Goal: Task Accomplishment & Management: Manage account settings

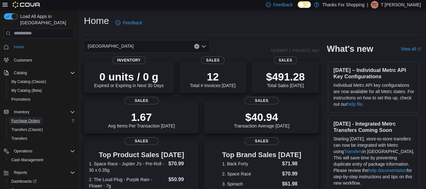
click at [22, 118] on span "Purchase Orders" at bounding box center [25, 120] width 29 height 5
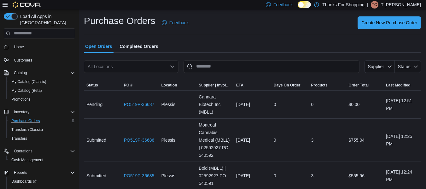
click at [149, 62] on div "All Locations" at bounding box center [131, 66] width 95 height 13
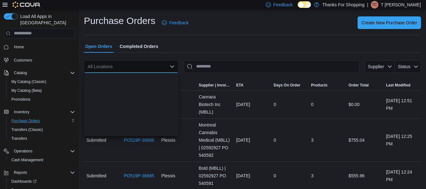
scroll to position [92, 0]
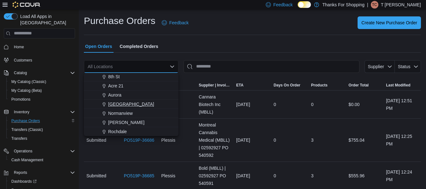
click at [125, 104] on span "[GEOGRAPHIC_DATA]" at bounding box center [131, 104] width 46 height 6
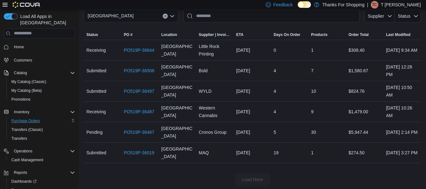
scroll to position [51, 0]
click at [136, 69] on link "PO519P-36508" at bounding box center [139, 71] width 31 height 8
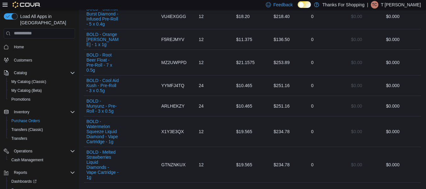
scroll to position [255, 0]
click at [228, 129] on div "12" at bounding box center [215, 131] width 38 height 13
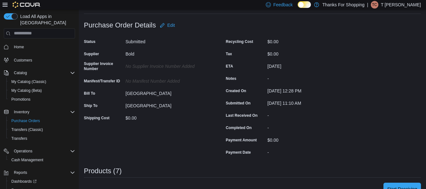
scroll to position [32, 0]
click at [171, 27] on span "Edit" at bounding box center [172, 26] width 8 height 6
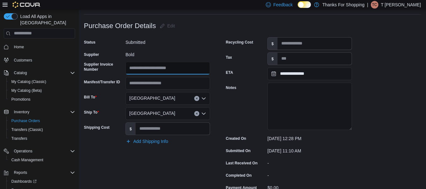
click at [169, 69] on input "Supplier Invoice Number" at bounding box center [168, 68] width 85 height 13
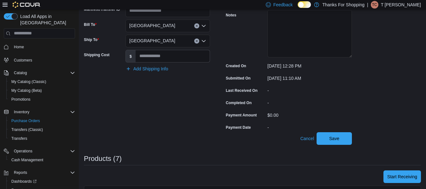
scroll to position [105, 0]
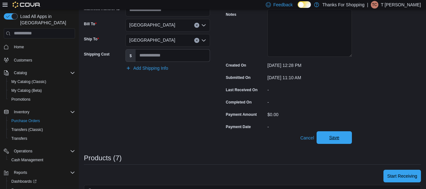
type input "**********"
click at [343, 138] on span "Save" at bounding box center [335, 137] width 28 height 13
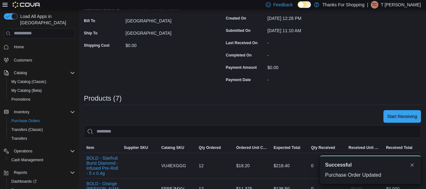
scroll to position [0, 0]
click at [417, 112] on span "Start Receiving" at bounding box center [402, 116] width 30 height 13
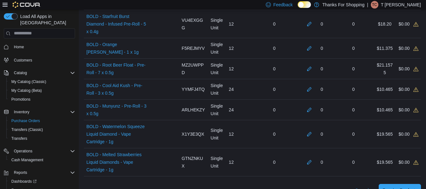
scroll to position [181, 0]
